Goal: Task Accomplishment & Management: Manage account settings

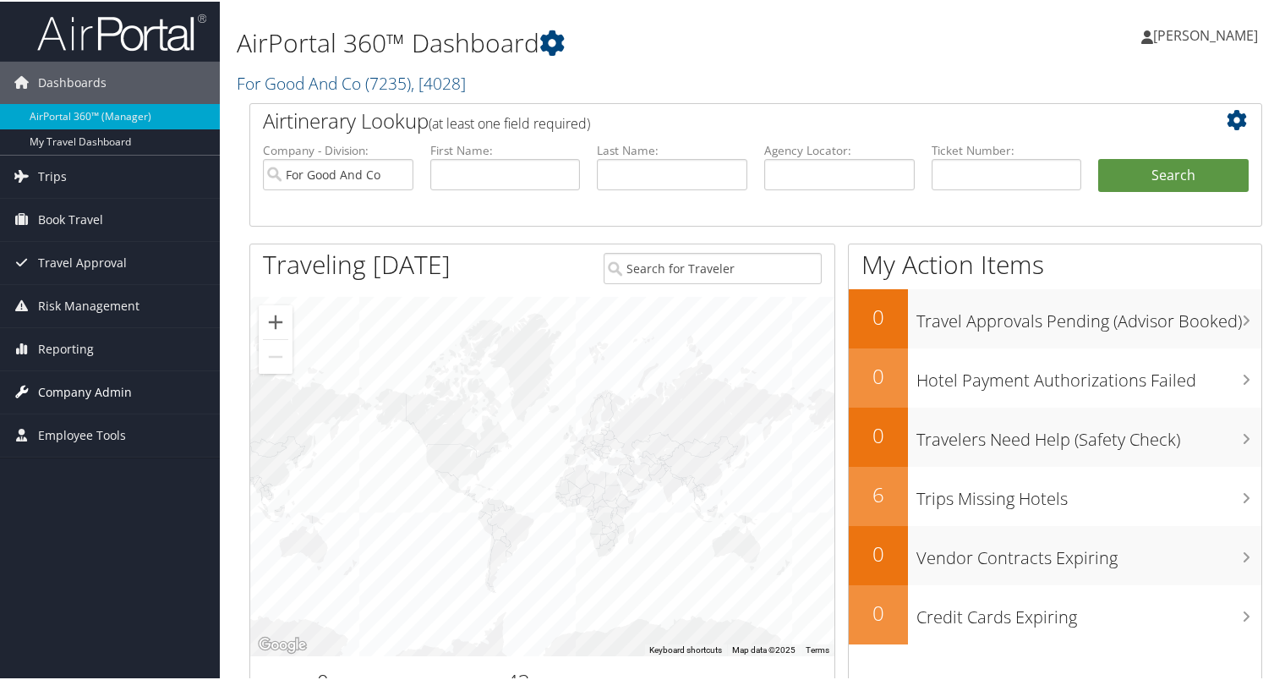
click at [82, 389] on span "Company Admin" at bounding box center [85, 390] width 94 height 42
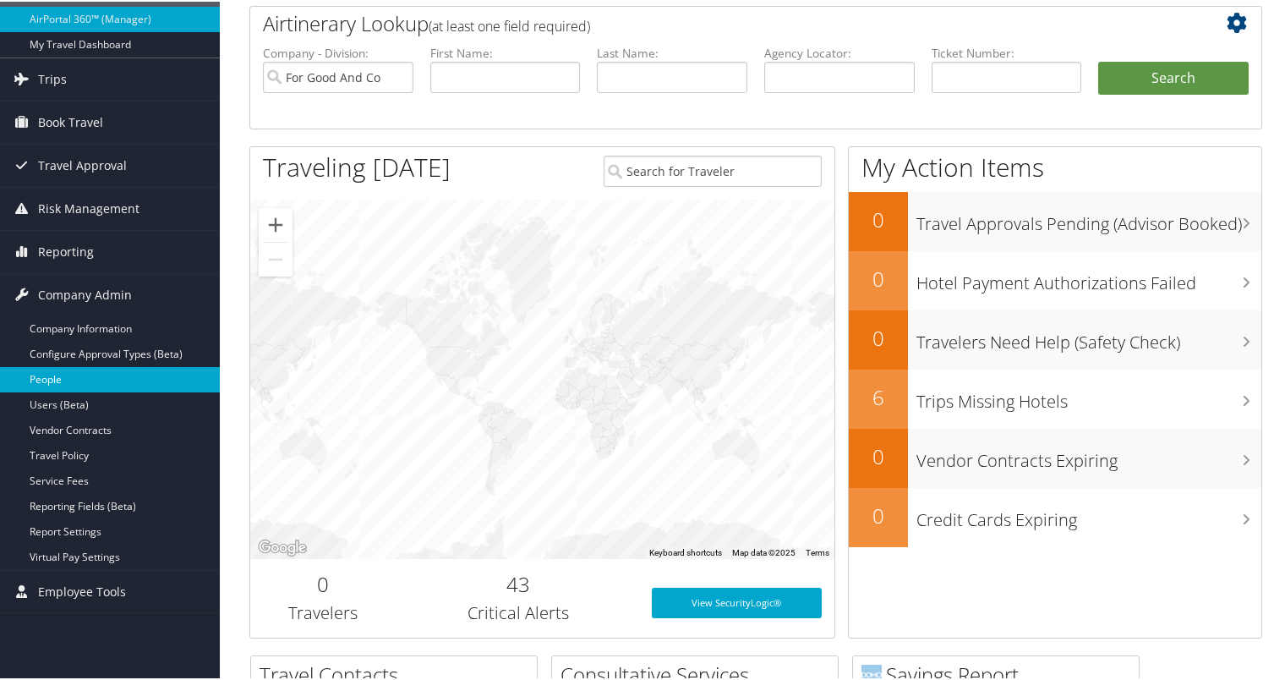
scroll to position [169, 0]
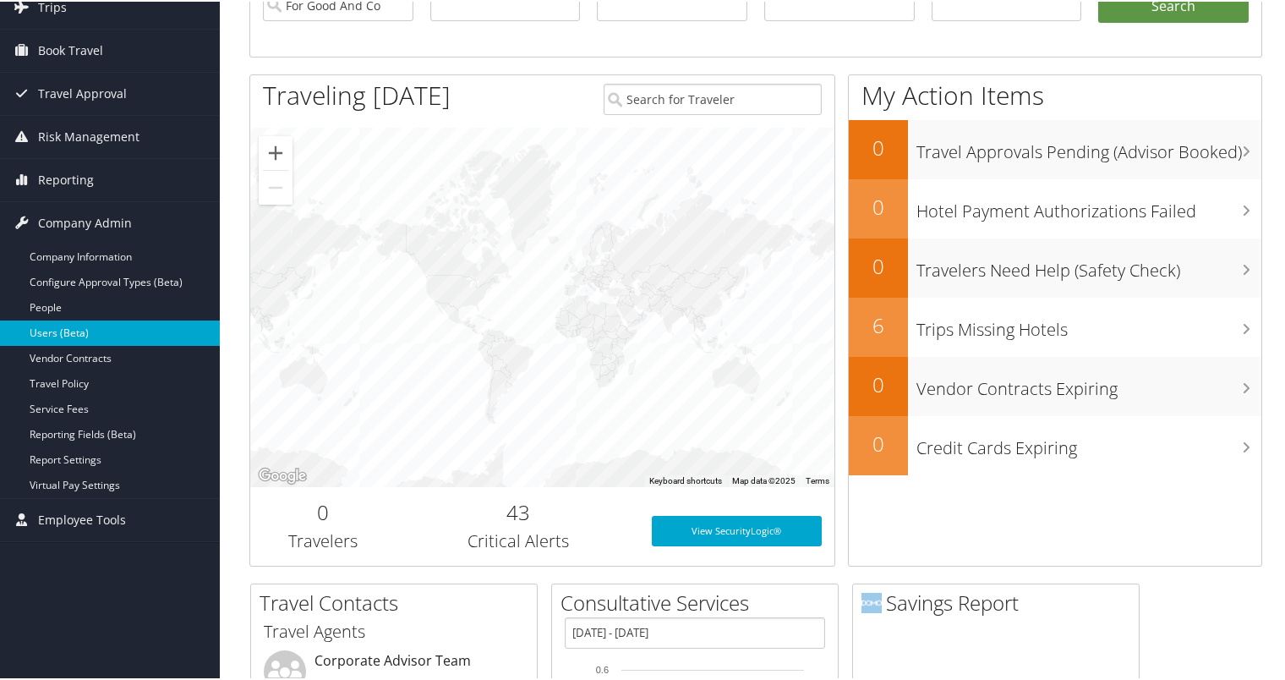
click at [63, 322] on link "Users (Beta)" at bounding box center [110, 331] width 220 height 25
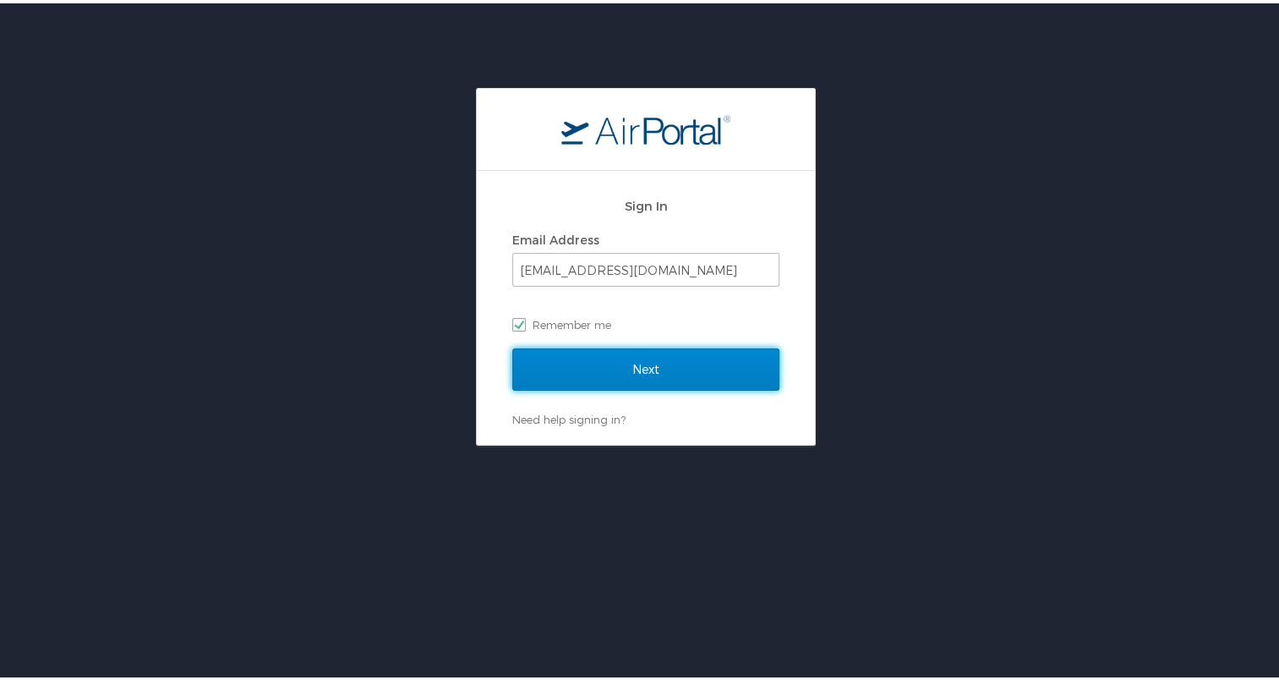
click at [598, 371] on input "Next" at bounding box center [645, 366] width 267 height 42
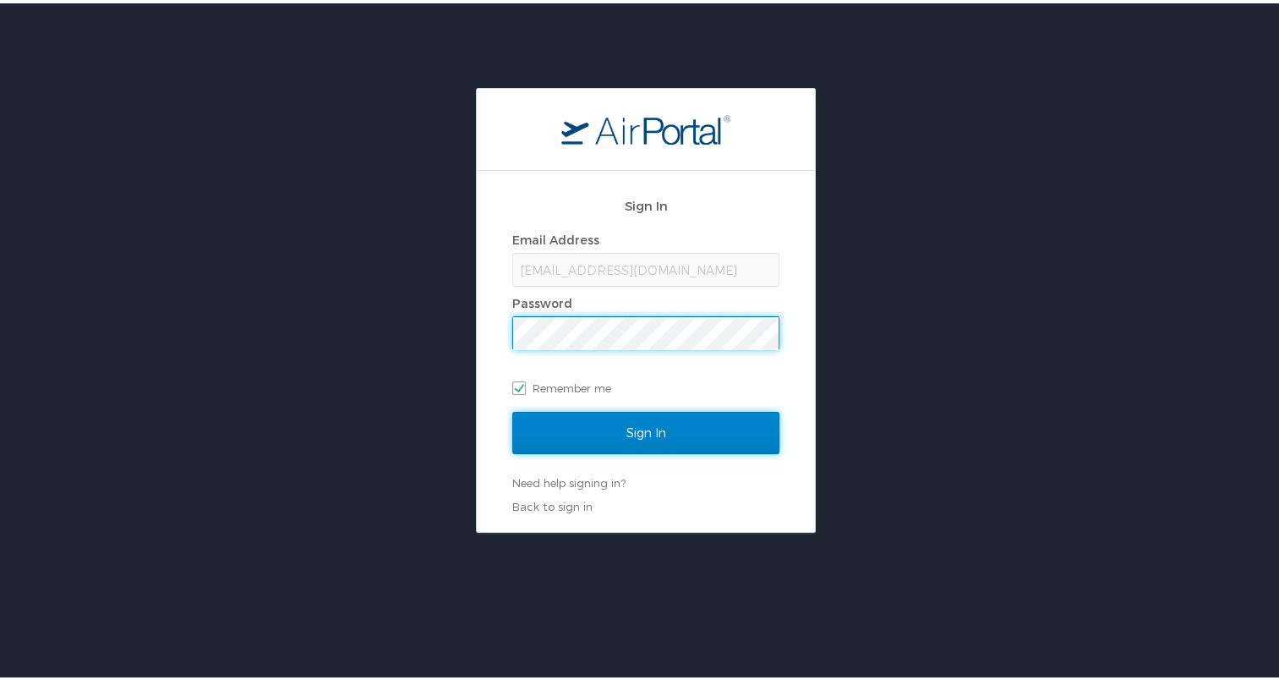
click at [690, 436] on input "Sign In" at bounding box center [645, 429] width 267 height 42
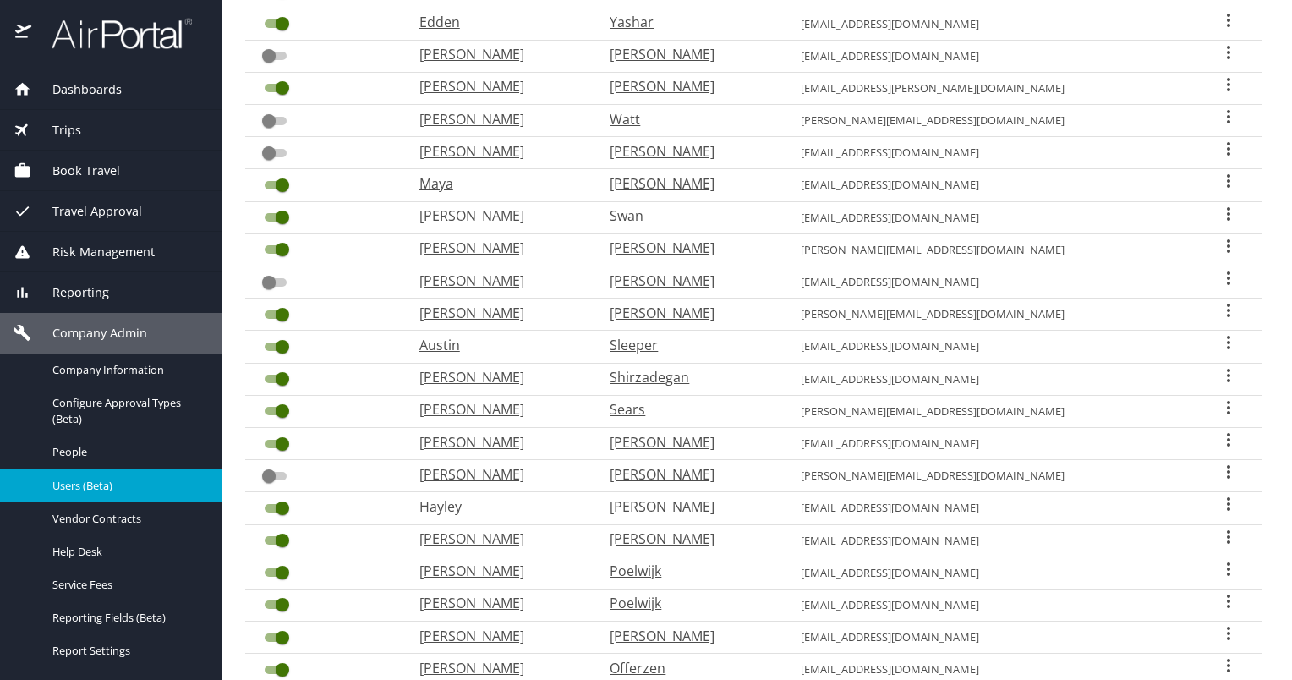
scroll to position [451, 0]
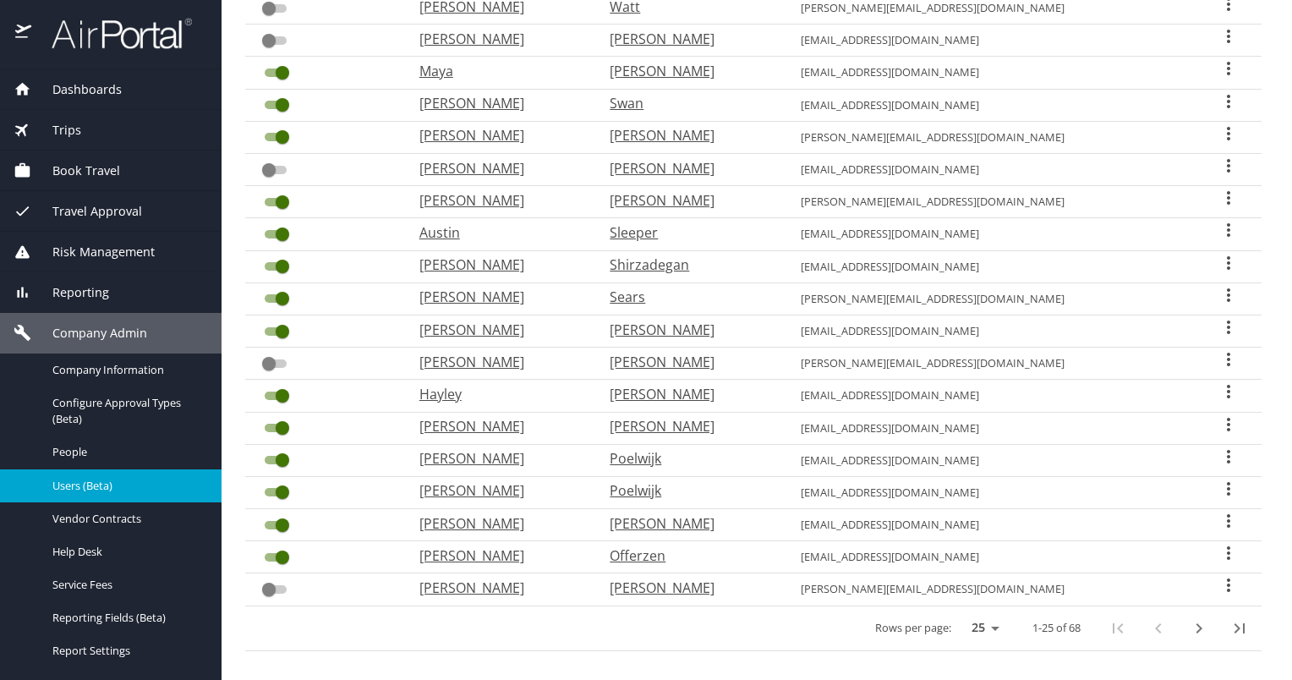
click at [1188, 618] on icon "next page" at bounding box center [1198, 628] width 20 height 20
checkbox input "false"
checkbox input "true"
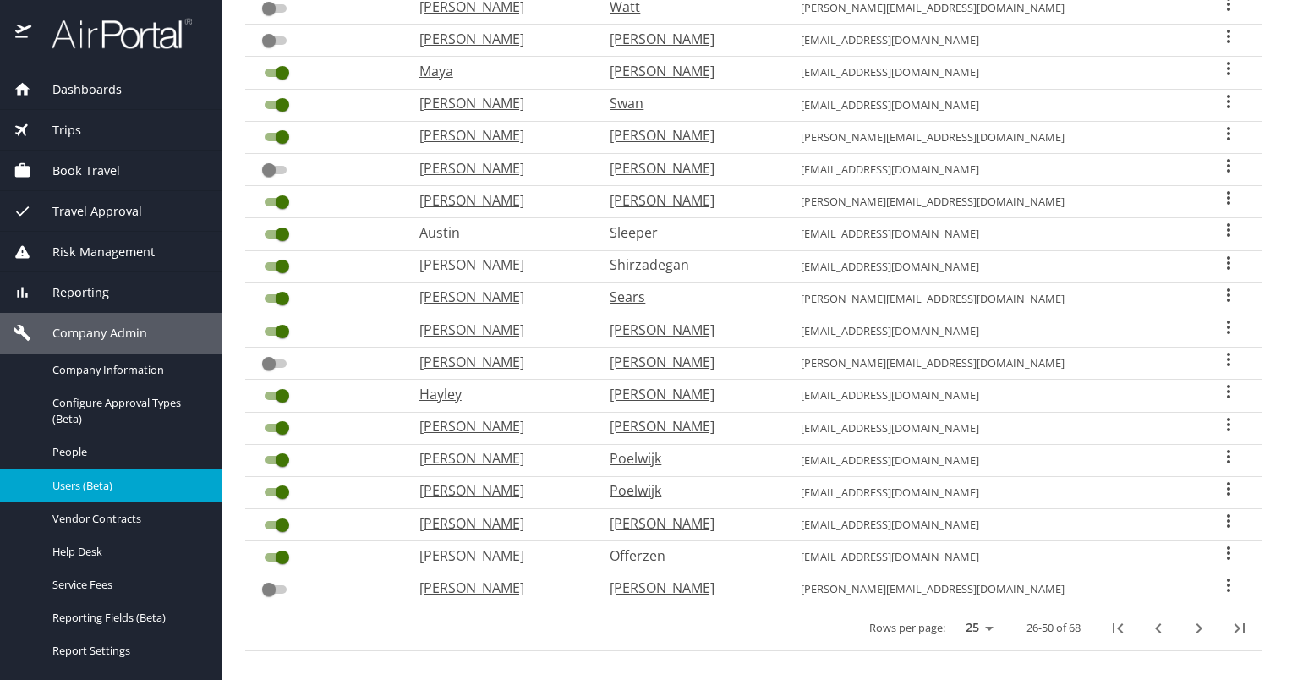
checkbox input "false"
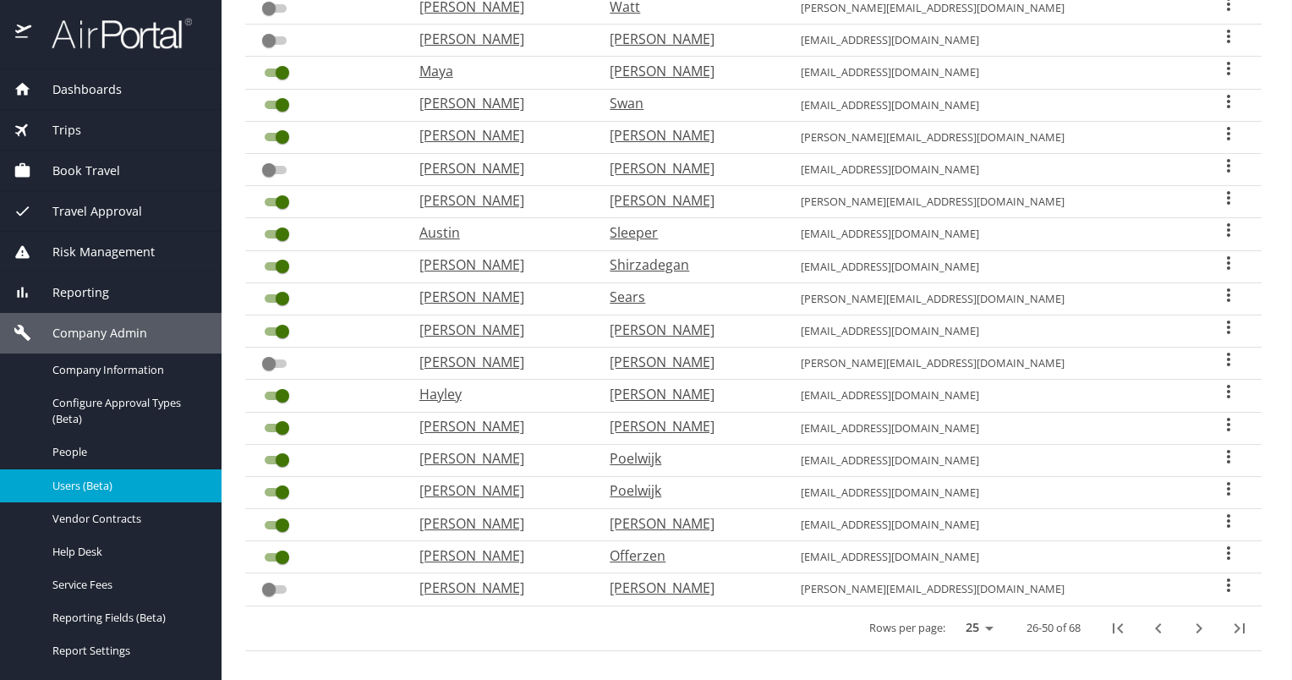
checkbox input "true"
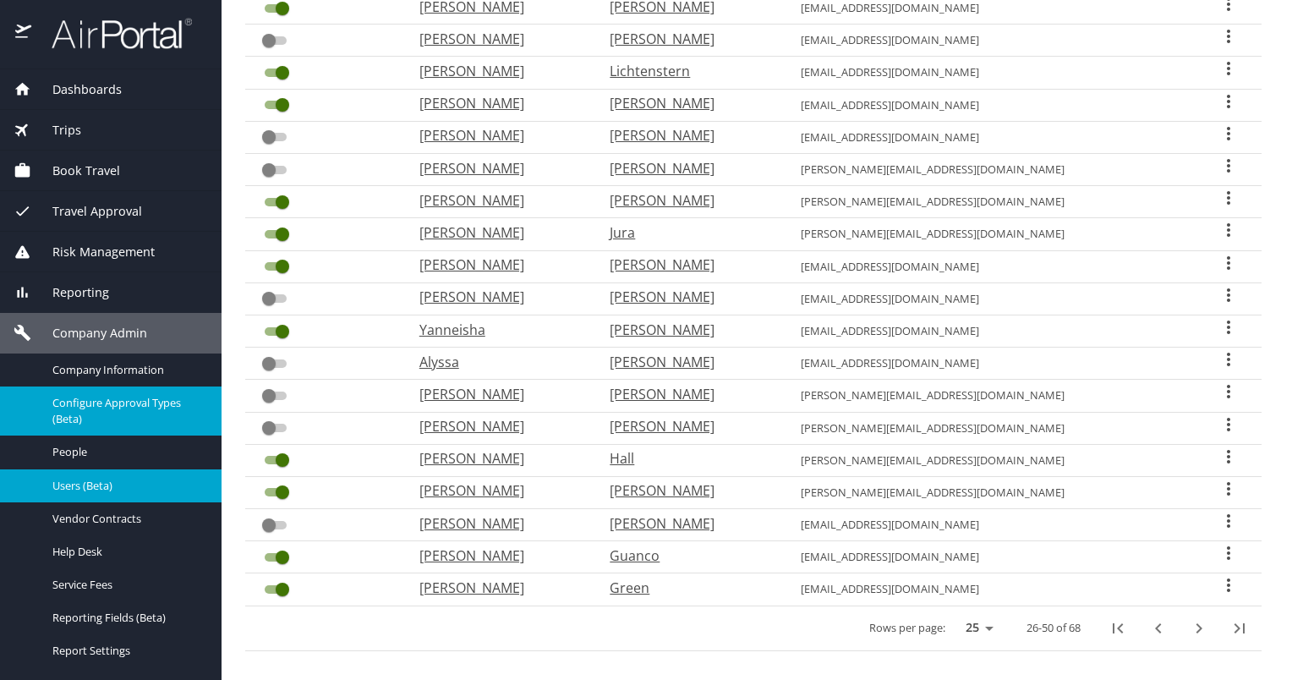
click at [105, 400] on span "Configure Approval Types (Beta)" at bounding box center [126, 411] width 149 height 32
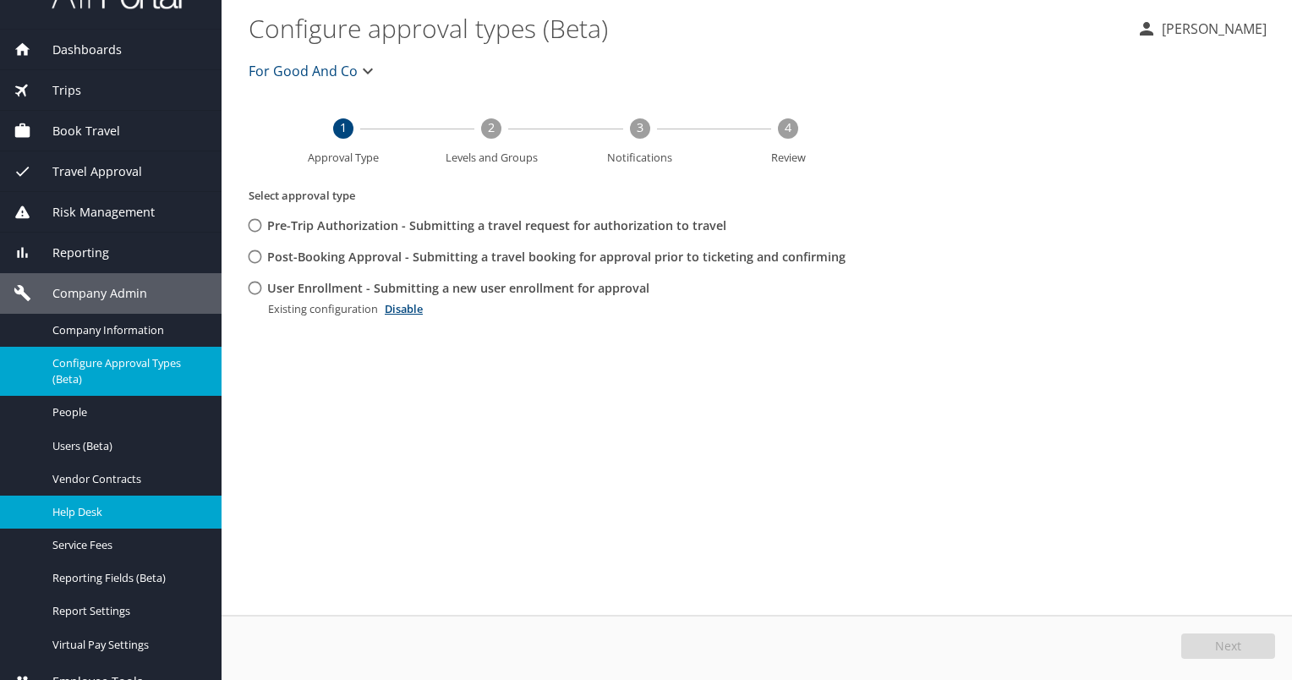
scroll to position [61, 0]
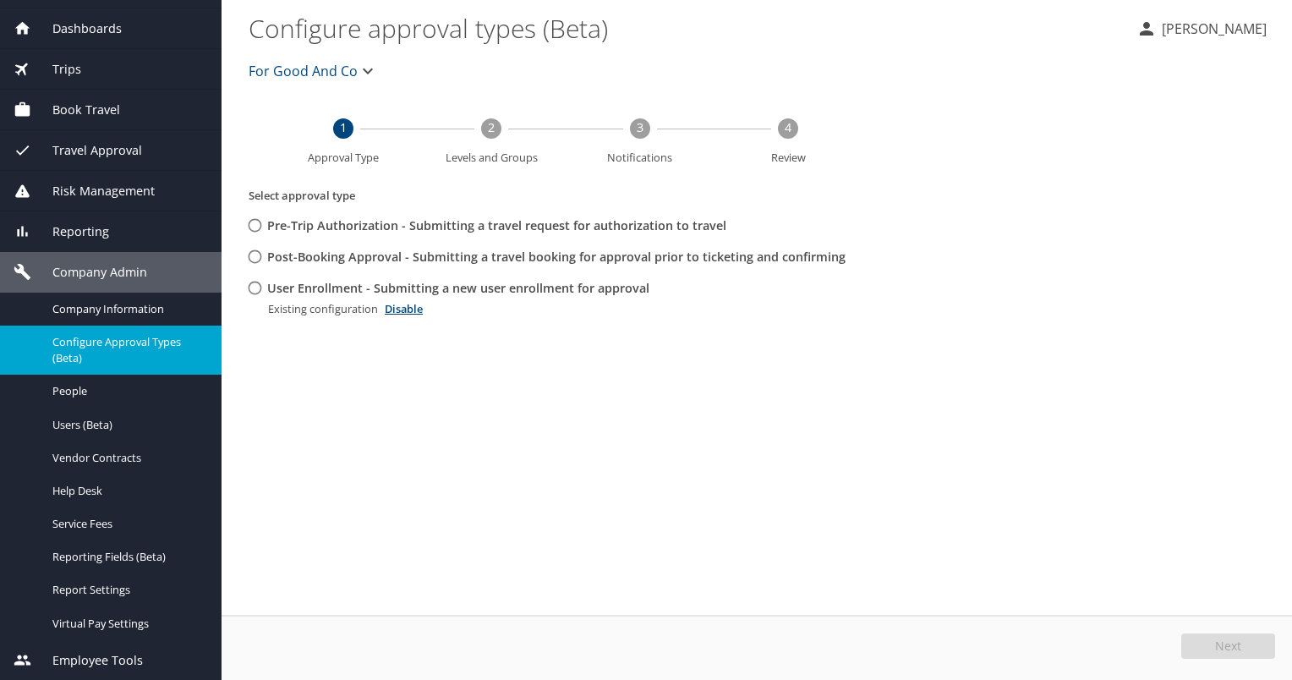
click at [83, 276] on span "Company Admin" at bounding box center [89, 272] width 116 height 19
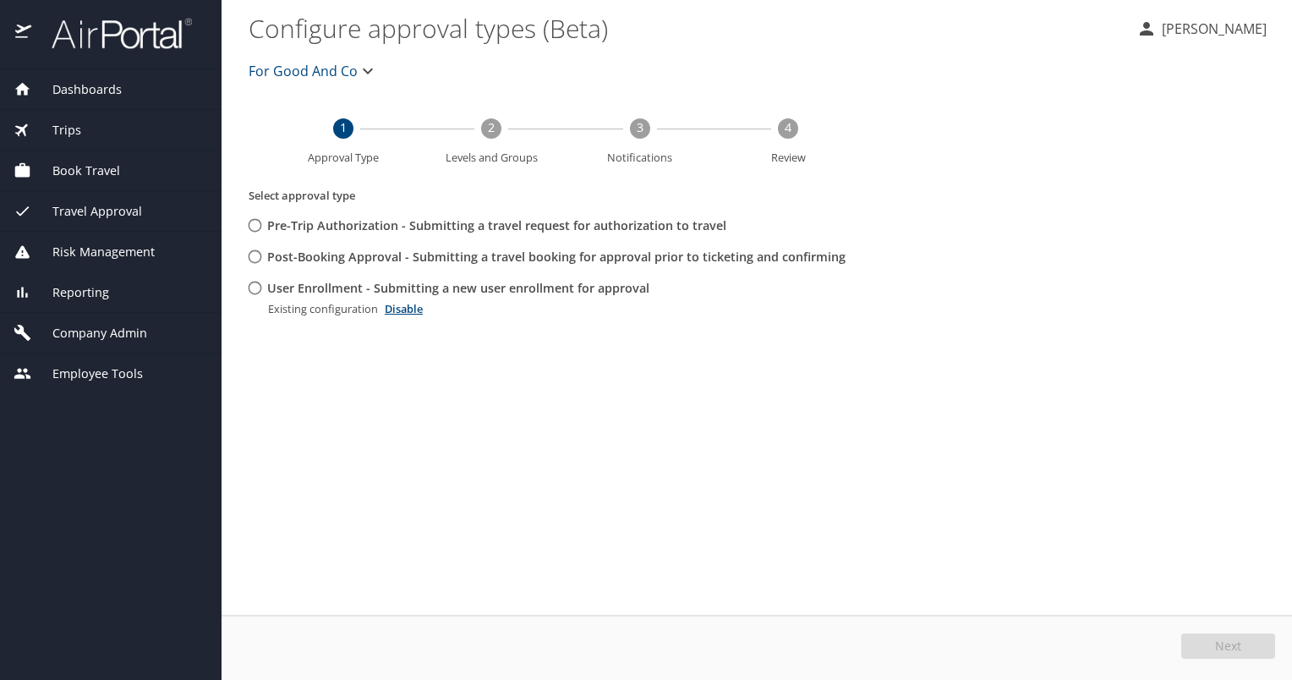
scroll to position [0, 0]
click at [86, 330] on span "Company Admin" at bounding box center [89, 333] width 116 height 19
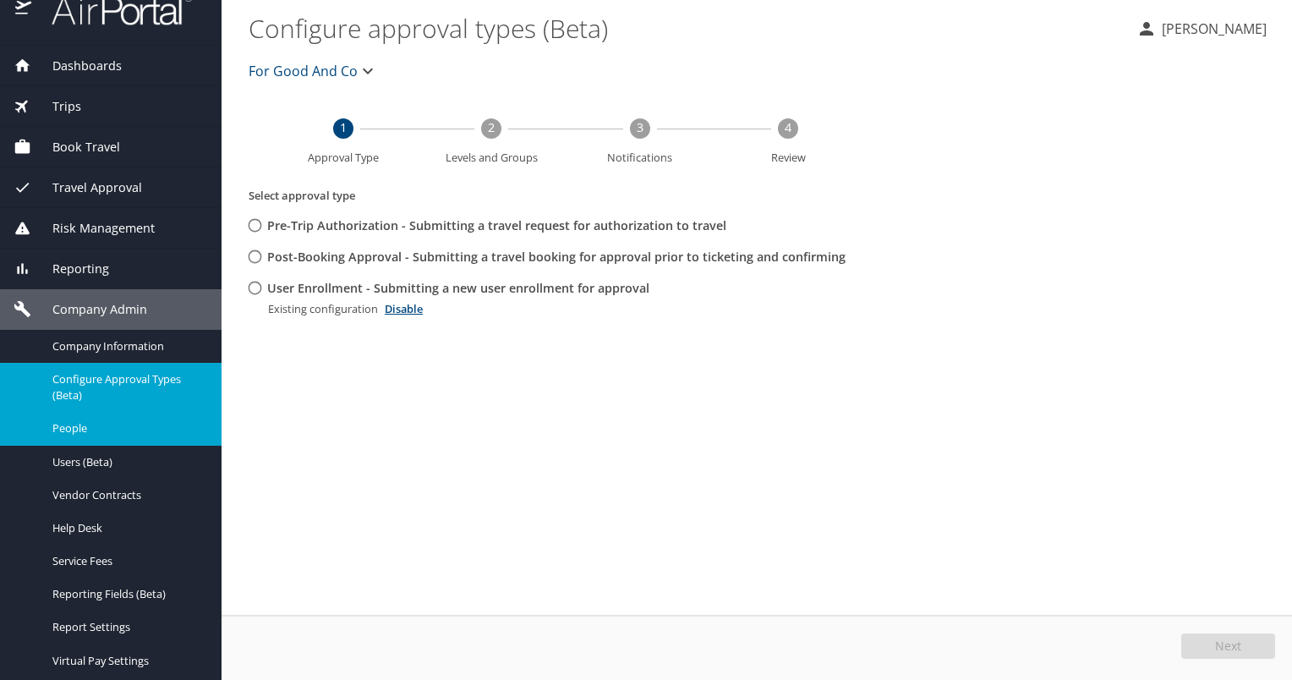
scroll to position [61, 0]
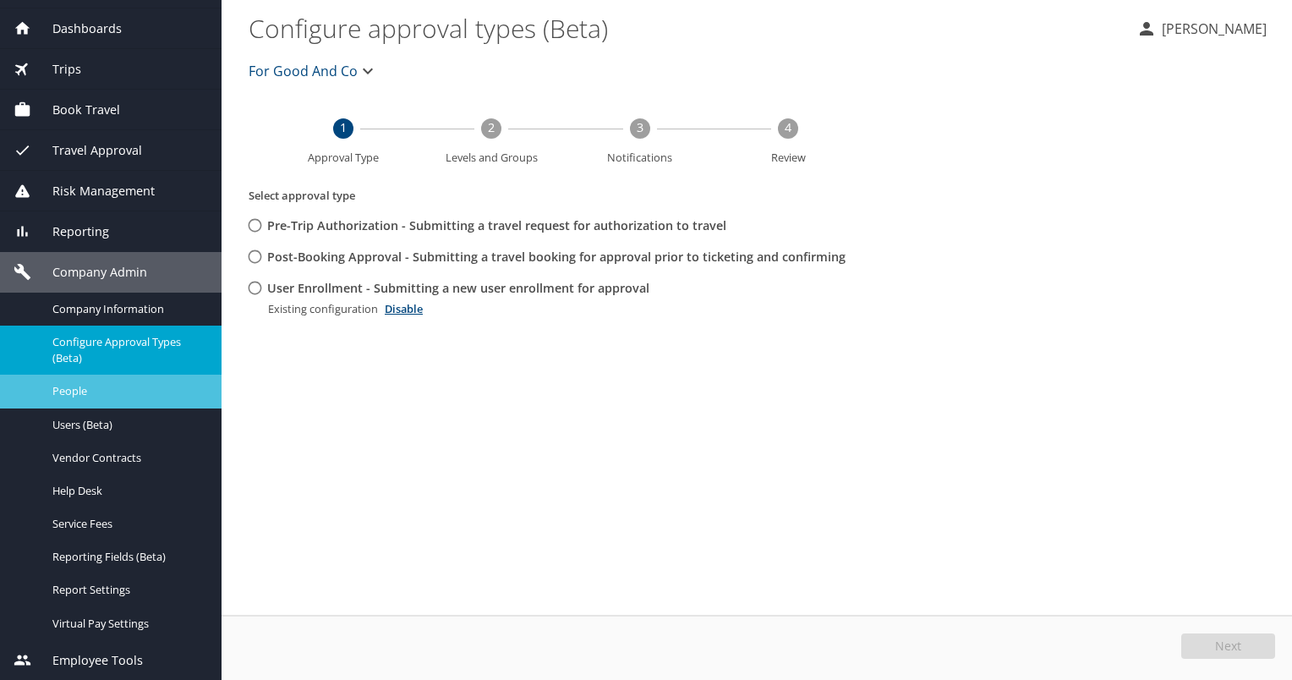
click at [58, 391] on span "People" at bounding box center [126, 391] width 149 height 16
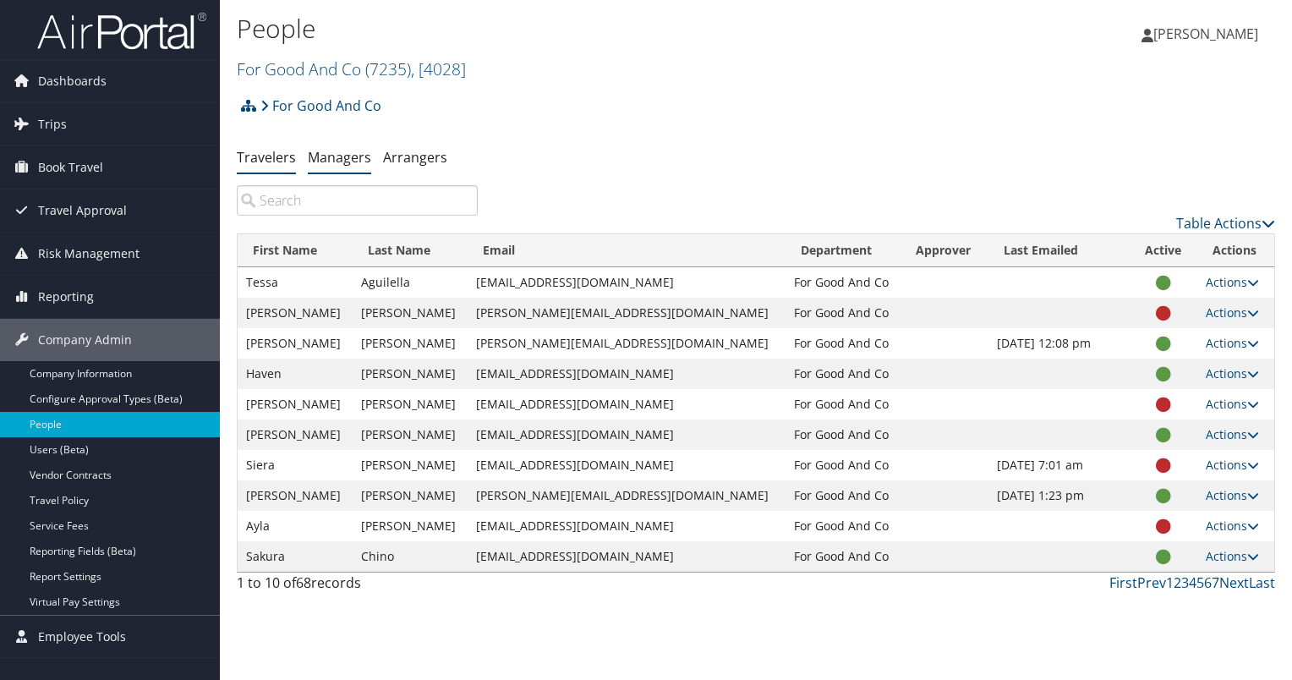
click at [339, 158] on link "Managers" at bounding box center [339, 157] width 63 height 19
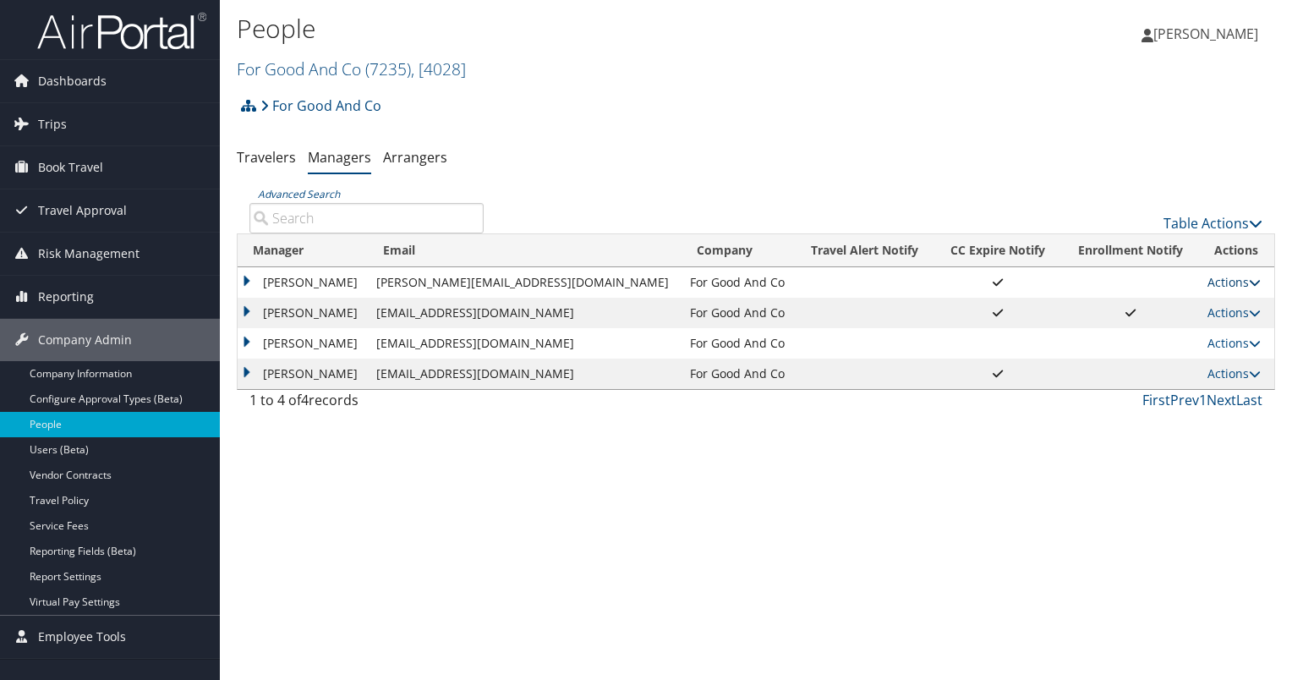
click at [1248, 281] on icon at bounding box center [1254, 282] width 12 height 12
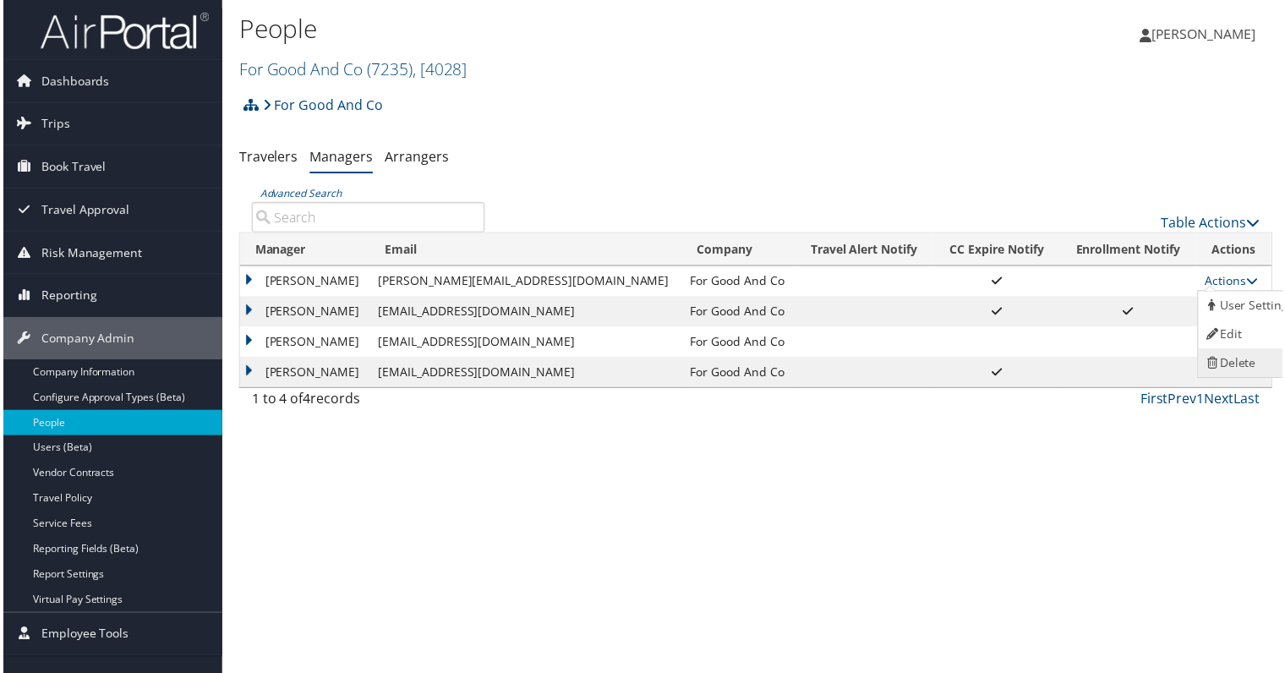
click at [1237, 360] on link "Delete" at bounding box center [1252, 364] width 104 height 29
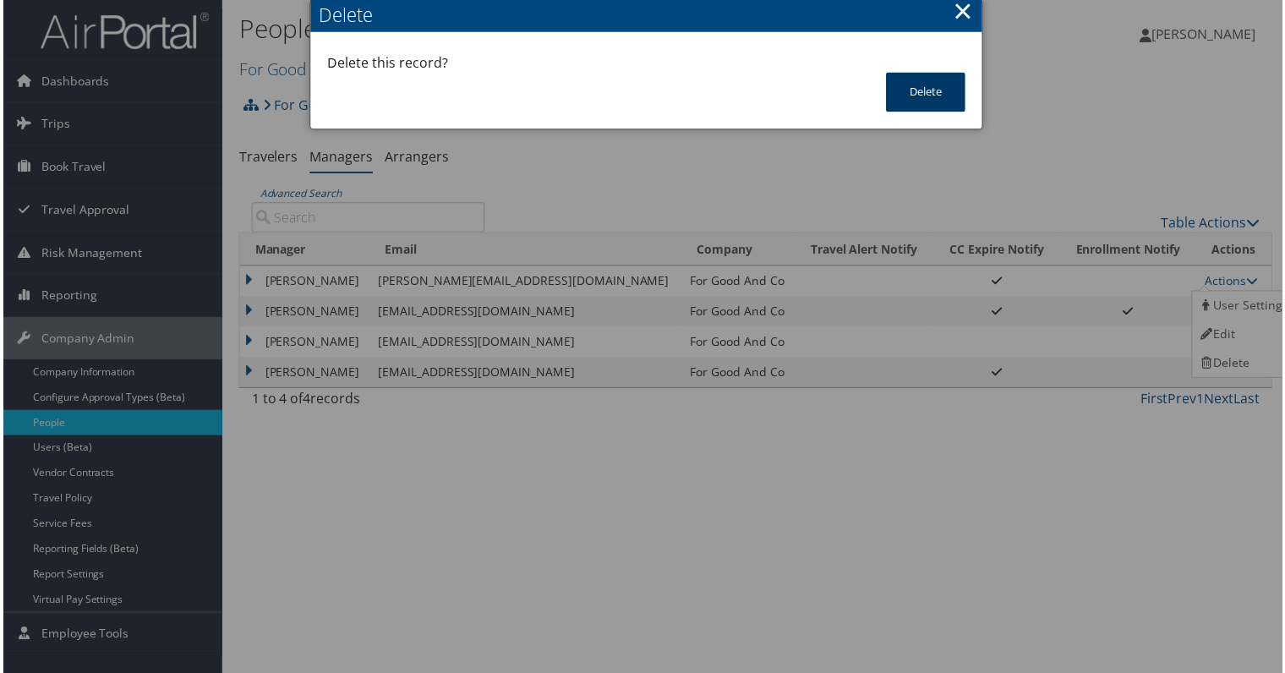
click at [906, 96] on button "Delete" at bounding box center [926, 93] width 79 height 40
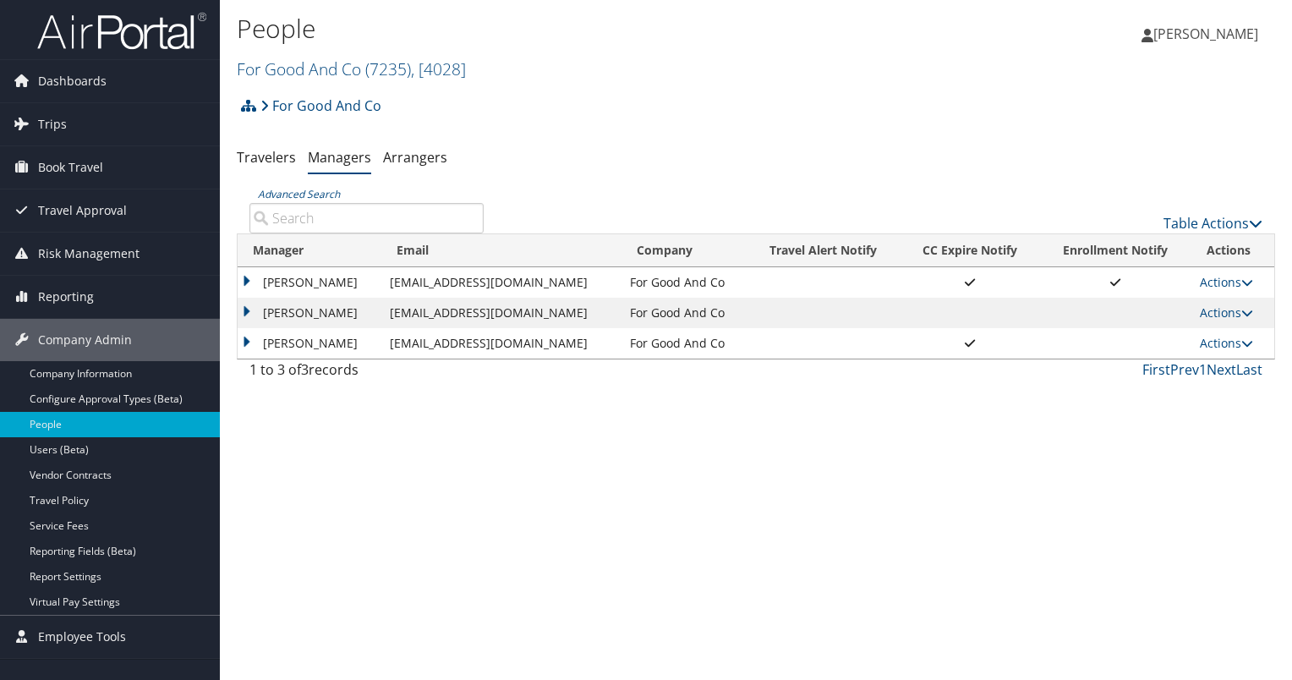
drag, startPoint x: 909, startPoint y: 549, endPoint x: 588, endPoint y: 478, distance: 328.1
click at [588, 478] on div "People For Good And Co ( 7235 ) , [ 4028 ] For Good And Co, [4028] Heather Lich…" at bounding box center [756, 340] width 1072 height 680
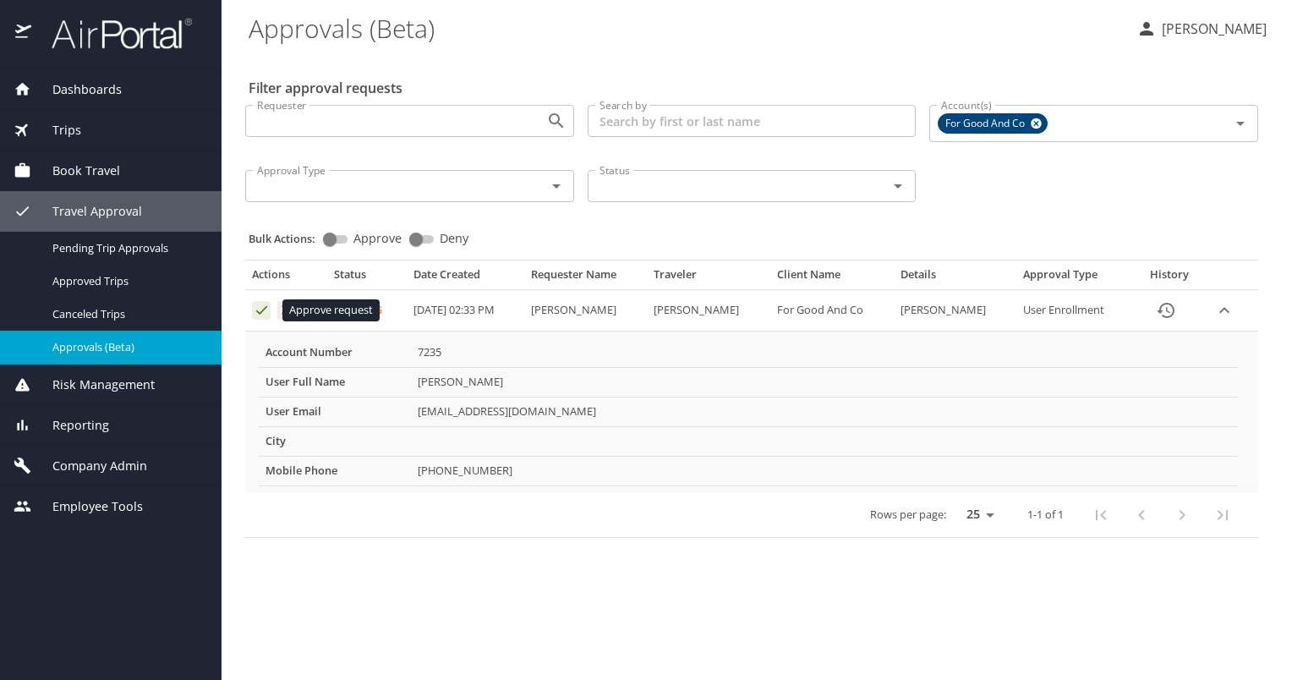
click at [262, 311] on icon "Approval table" at bounding box center [261, 310] width 11 height 8
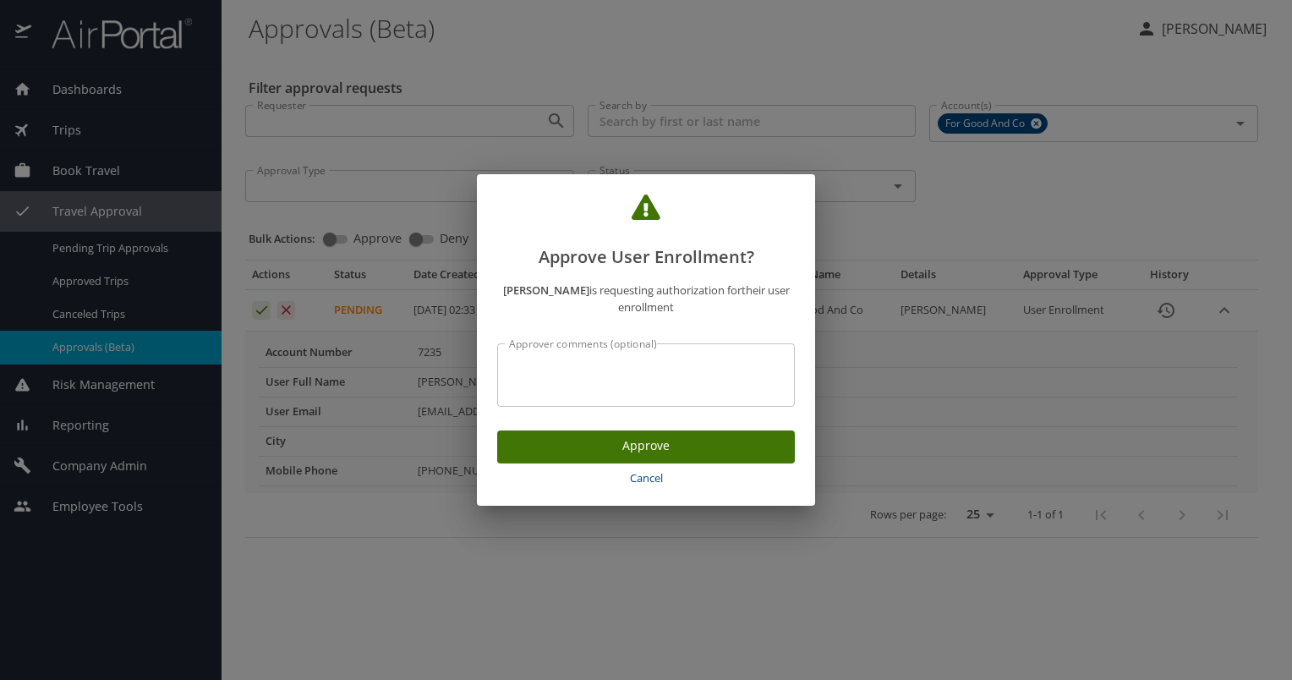
click at [687, 450] on span "Approve" at bounding box center [646, 445] width 270 height 21
